Goal: Transaction & Acquisition: Purchase product/service

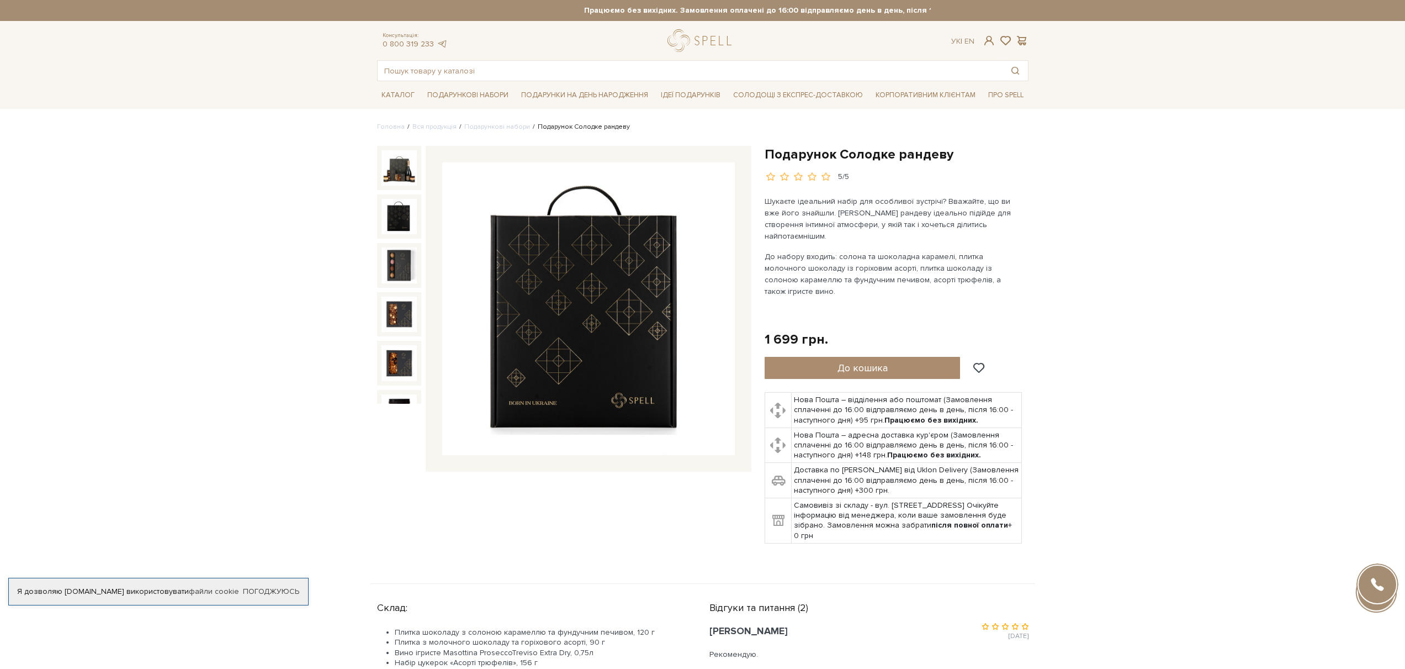
click at [399, 215] on img at bounding box center [399, 216] width 35 height 35
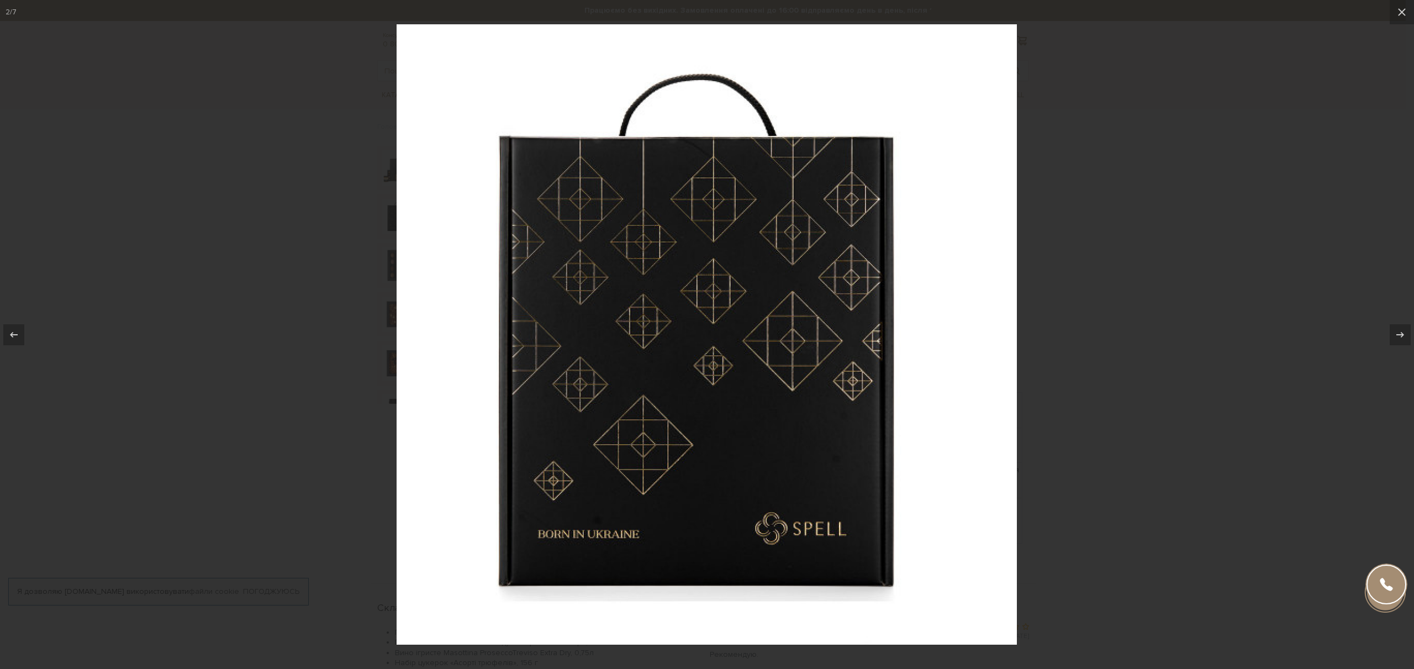
click at [1168, 174] on div at bounding box center [707, 334] width 1414 height 669
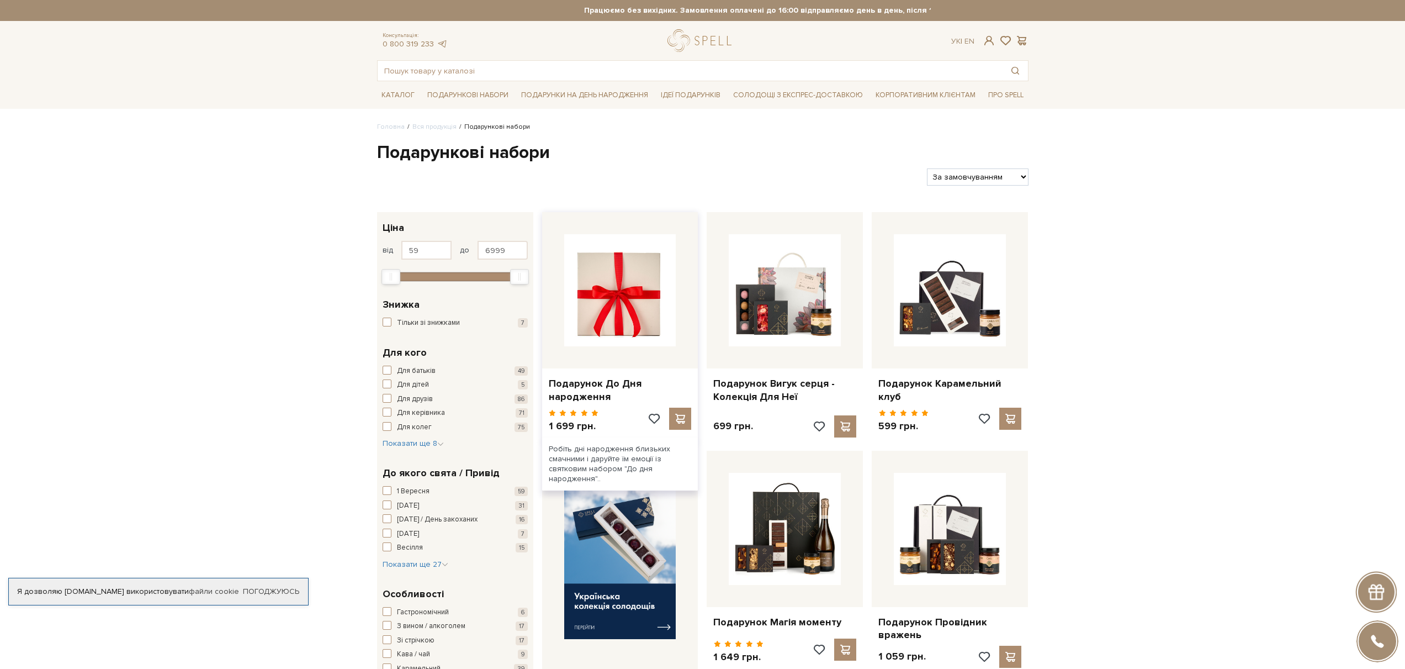
click at [623, 333] on img at bounding box center [620, 290] width 112 height 112
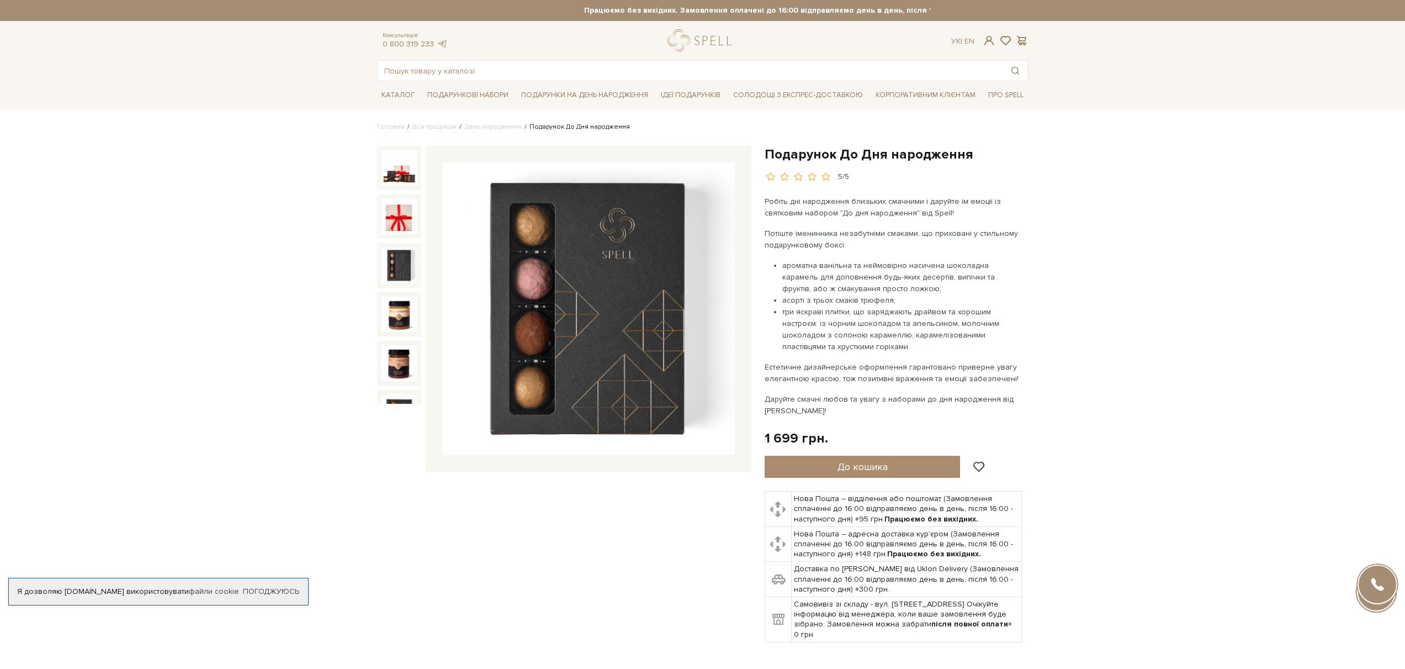
click at [871, 205] on p "Робіть дні народження близьких смачними і даруйте їм емоції із святковим наборо…" at bounding box center [894, 206] width 259 height 23
click at [996, 225] on div "Робіть дні народження близьких смачними і даруйте їм емоції із святковим наборо…" at bounding box center [894, 305] width 259 height 221
